Goal: Task Accomplishment & Management: Use online tool/utility

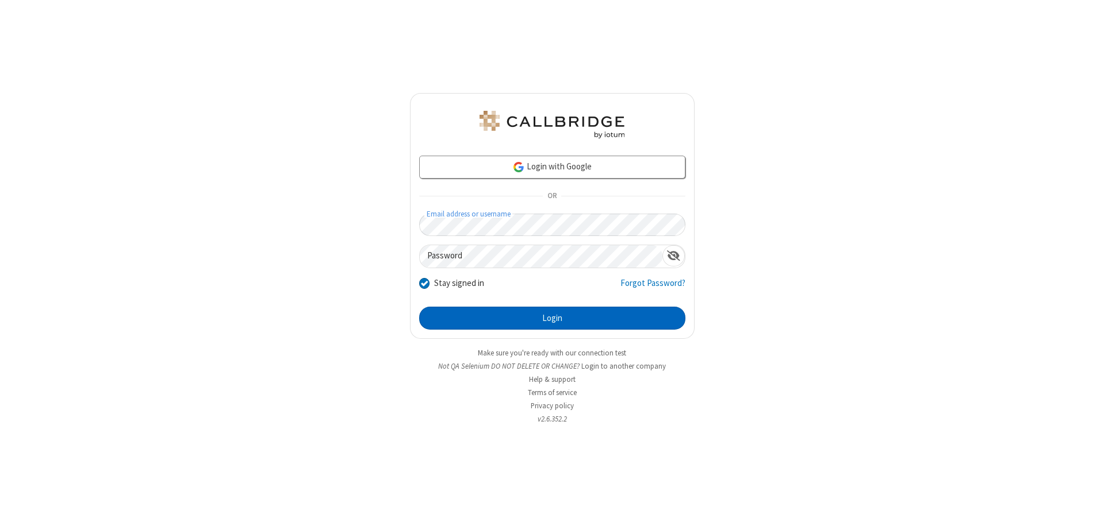
click at [552, 318] on button "Login" at bounding box center [552, 318] width 266 height 23
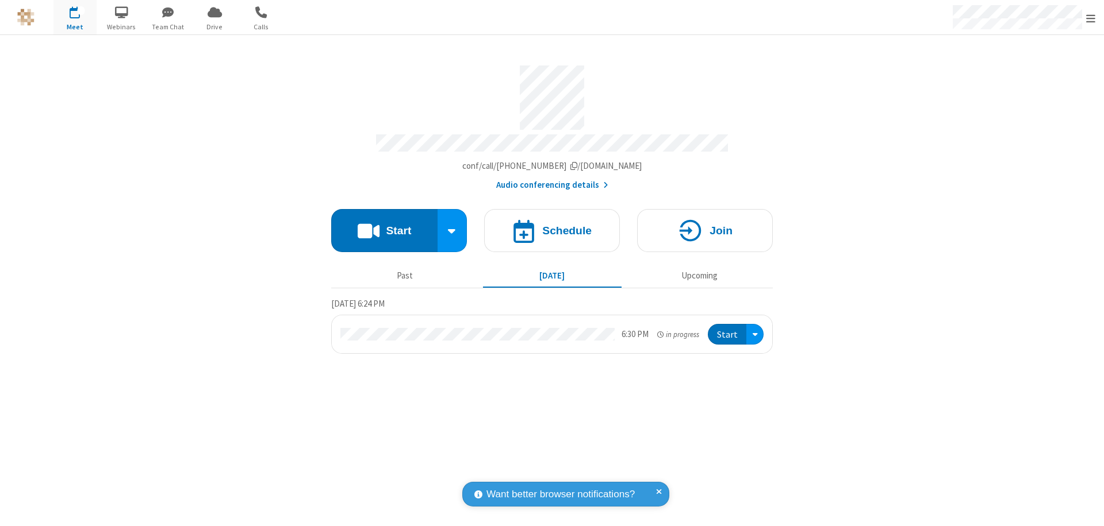
click at [384, 225] on button "Start" at bounding box center [384, 230] width 106 height 43
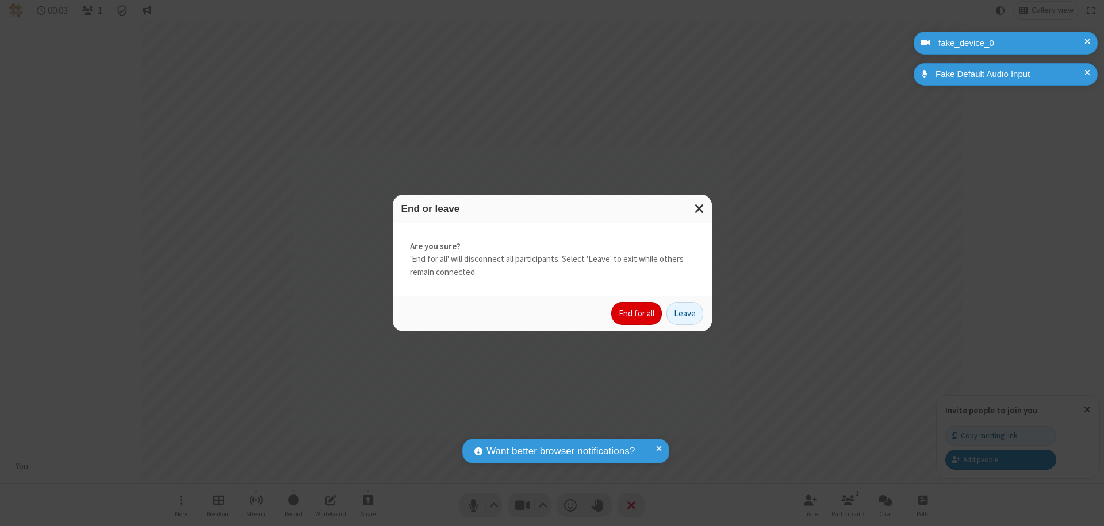
click at [637, 314] on button "End for all" at bounding box center [636, 313] width 51 height 23
